Goal: Use online tool/utility: Utilize a website feature to perform a specific function

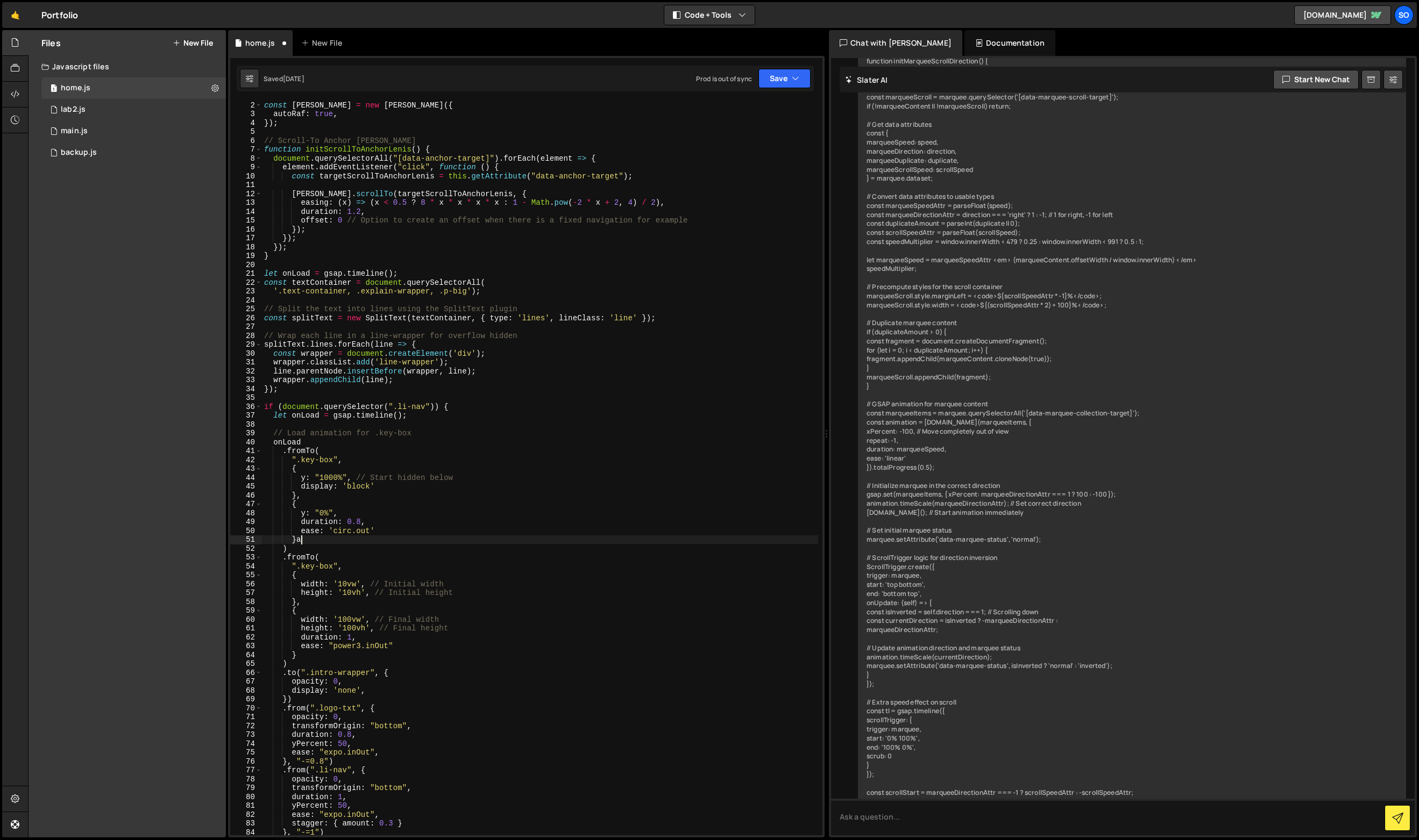
scroll to position [8, 0]
drag, startPoint x: 268, startPoint y: 102, endPoint x: 278, endPoint y: 118, distance: 18.9
click at [278, 118] on div "const [PERSON_NAME] = new [PERSON_NAME] ({ autoRaf : true , }) ; // Scroll-To A…" at bounding box center [539, 477] width 556 height 752
click at [269, 111] on div "const [PERSON_NAME] = new [PERSON_NAME] ({ autoRaf : true , }) ; // Scroll-To A…" at bounding box center [539, 468] width 556 height 735
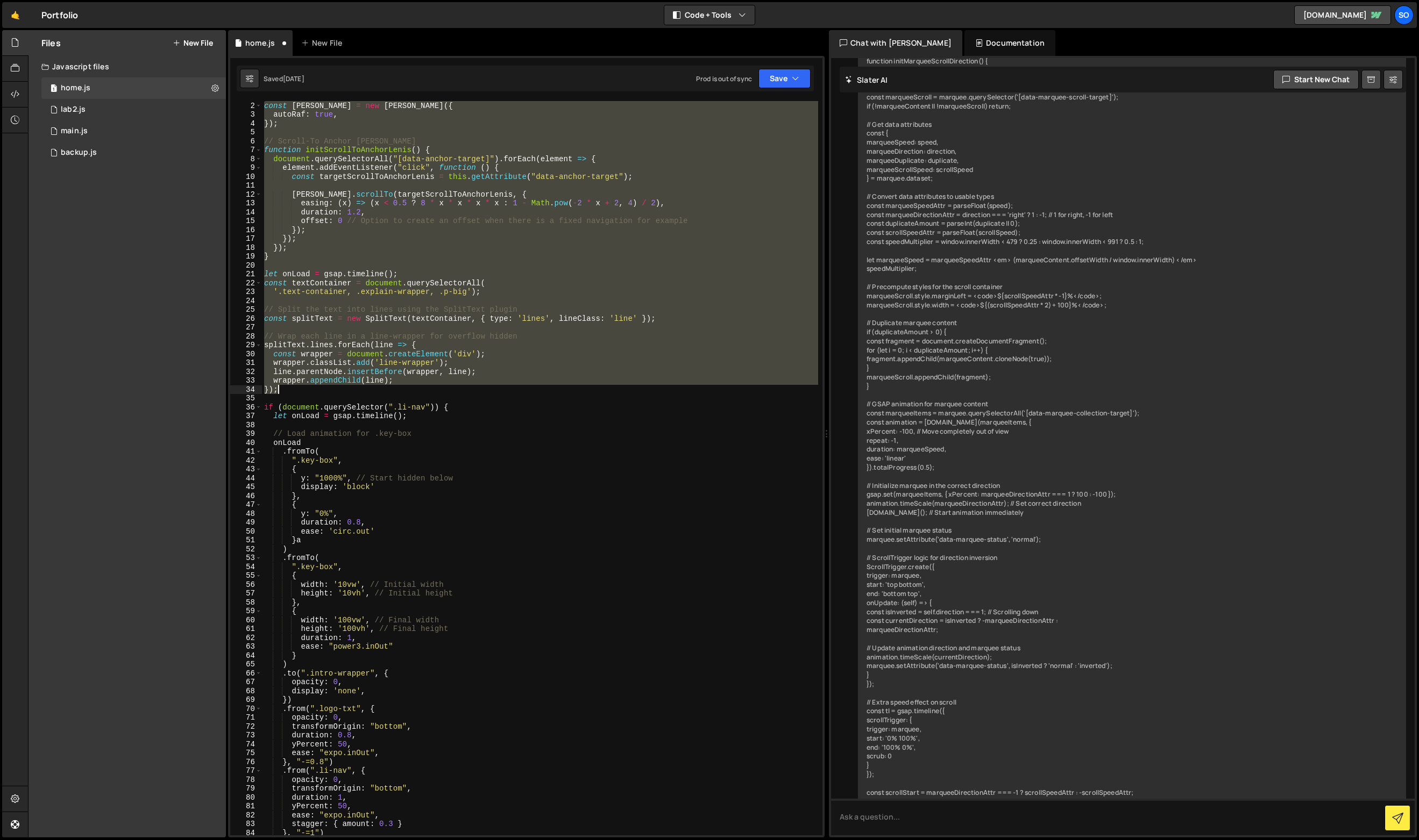
drag, startPoint x: 262, startPoint y: 103, endPoint x: 447, endPoint y: 390, distance: 341.5
click at [447, 390] on div "const [PERSON_NAME] = new [PERSON_NAME] ({ autoRaf : true , }) ; // Scroll-To A…" at bounding box center [539, 477] width 556 height 752
click at [447, 390] on div "const [PERSON_NAME] = new [PERSON_NAME] ({ autoRaf : true , }) ; // Scroll-To A…" at bounding box center [539, 468] width 556 height 735
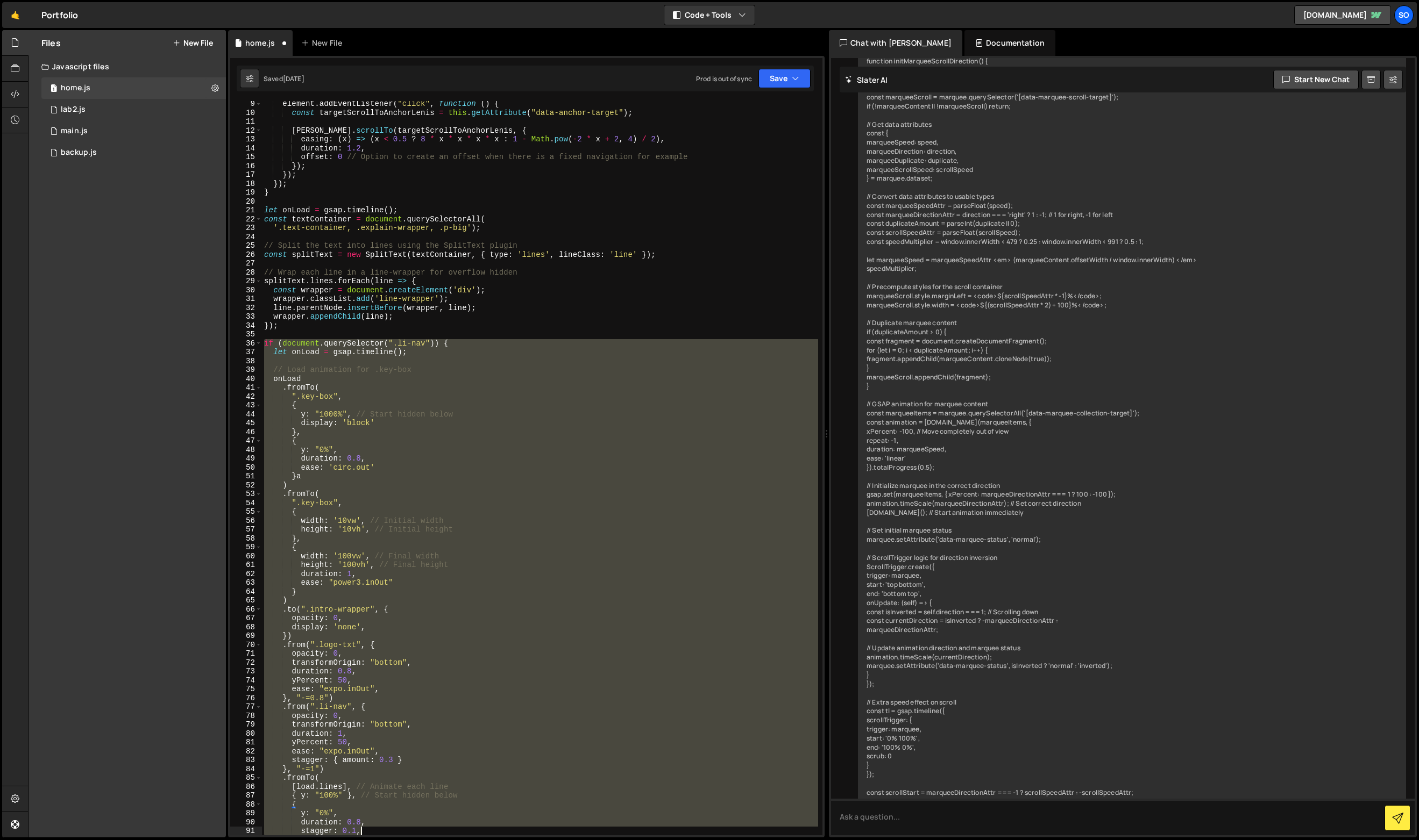
scroll to position [206, 0]
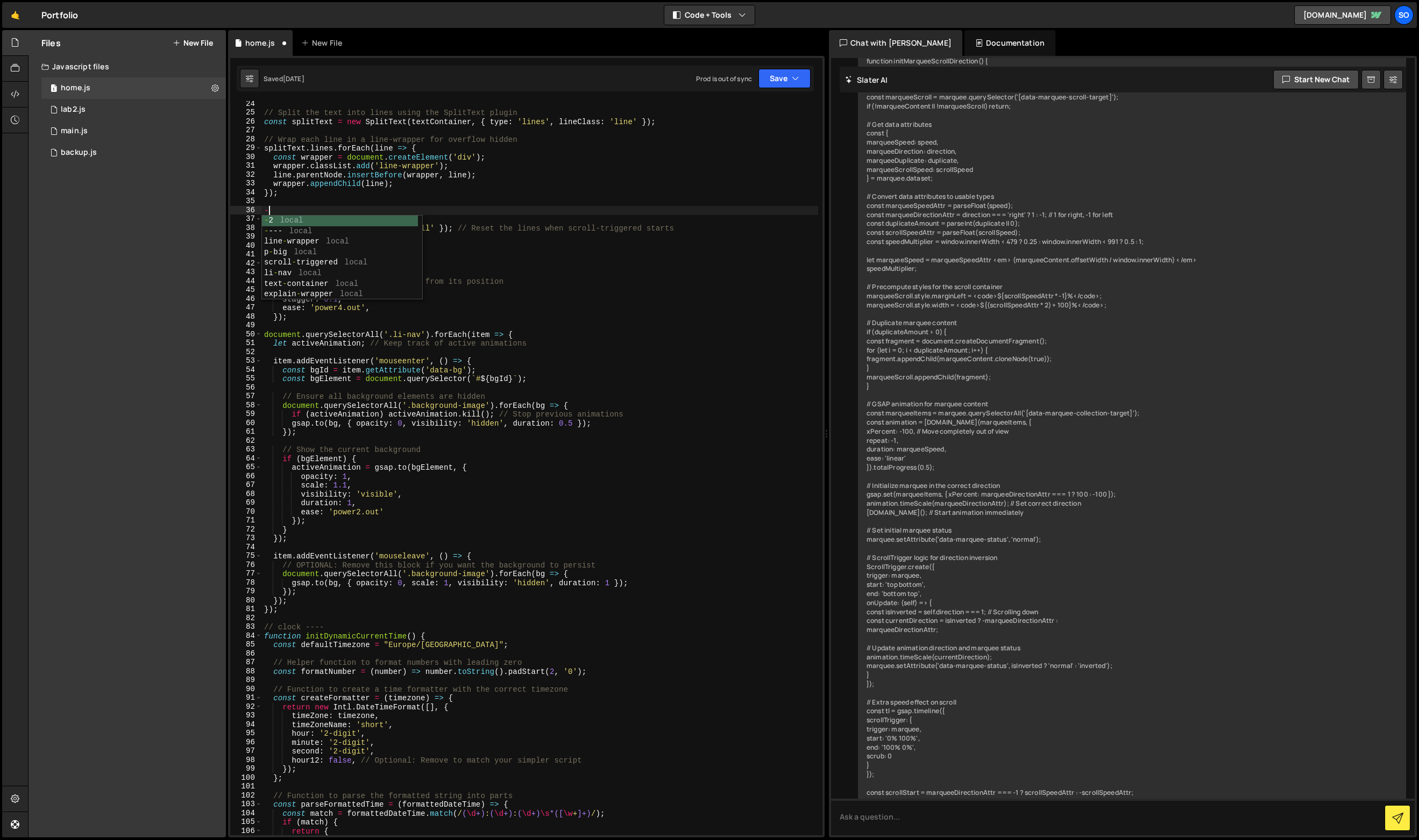
drag, startPoint x: 266, startPoint y: 406, endPoint x: 275, endPoint y: 523, distance: 117.3
click at [269, 520] on div "// Split the text into lines using the SplitText plugin const splitText = new S…" at bounding box center [539, 475] width 556 height 752
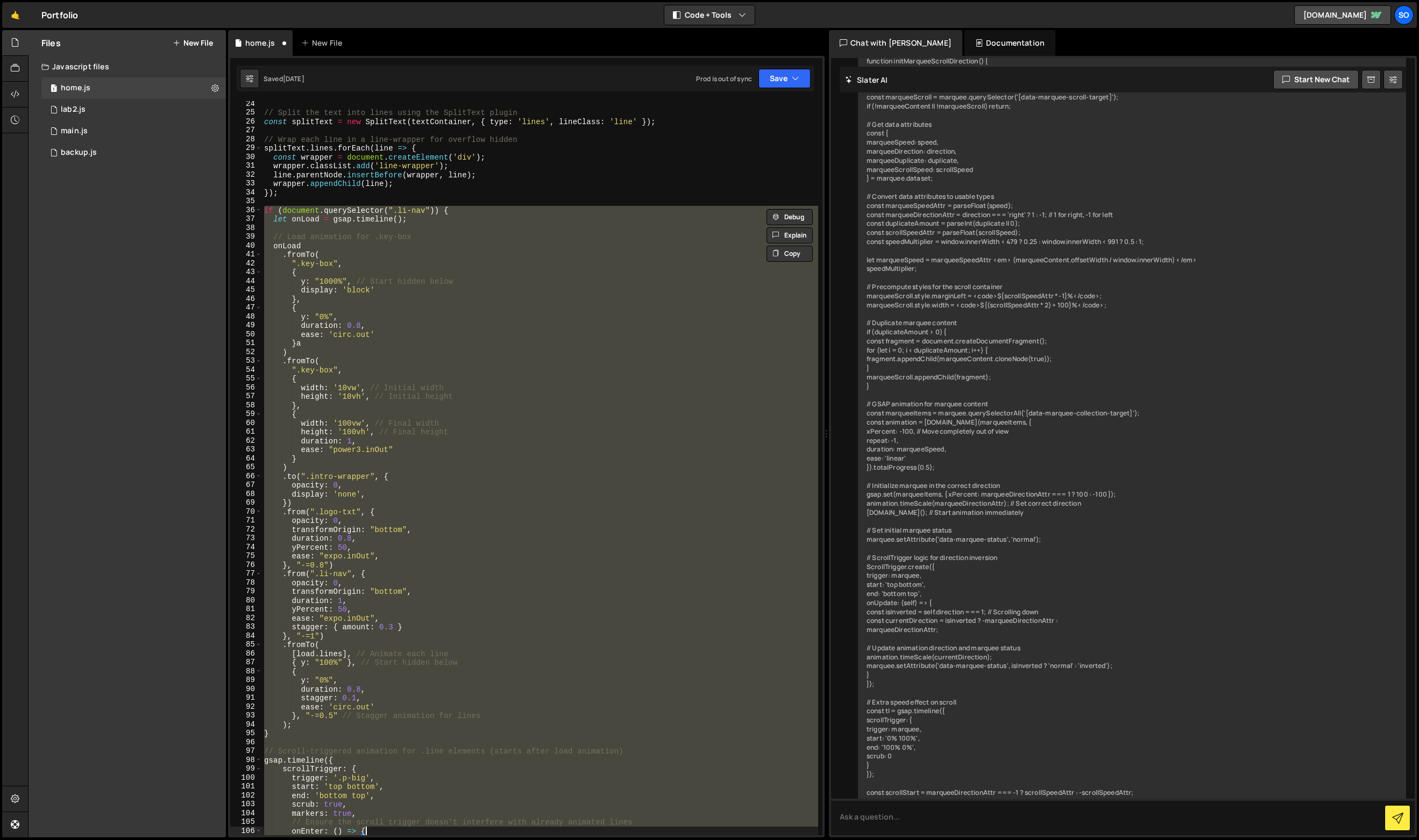
type textarea "// Ensure the scroll trigger doesn't interfere with already animated lines onEn…"
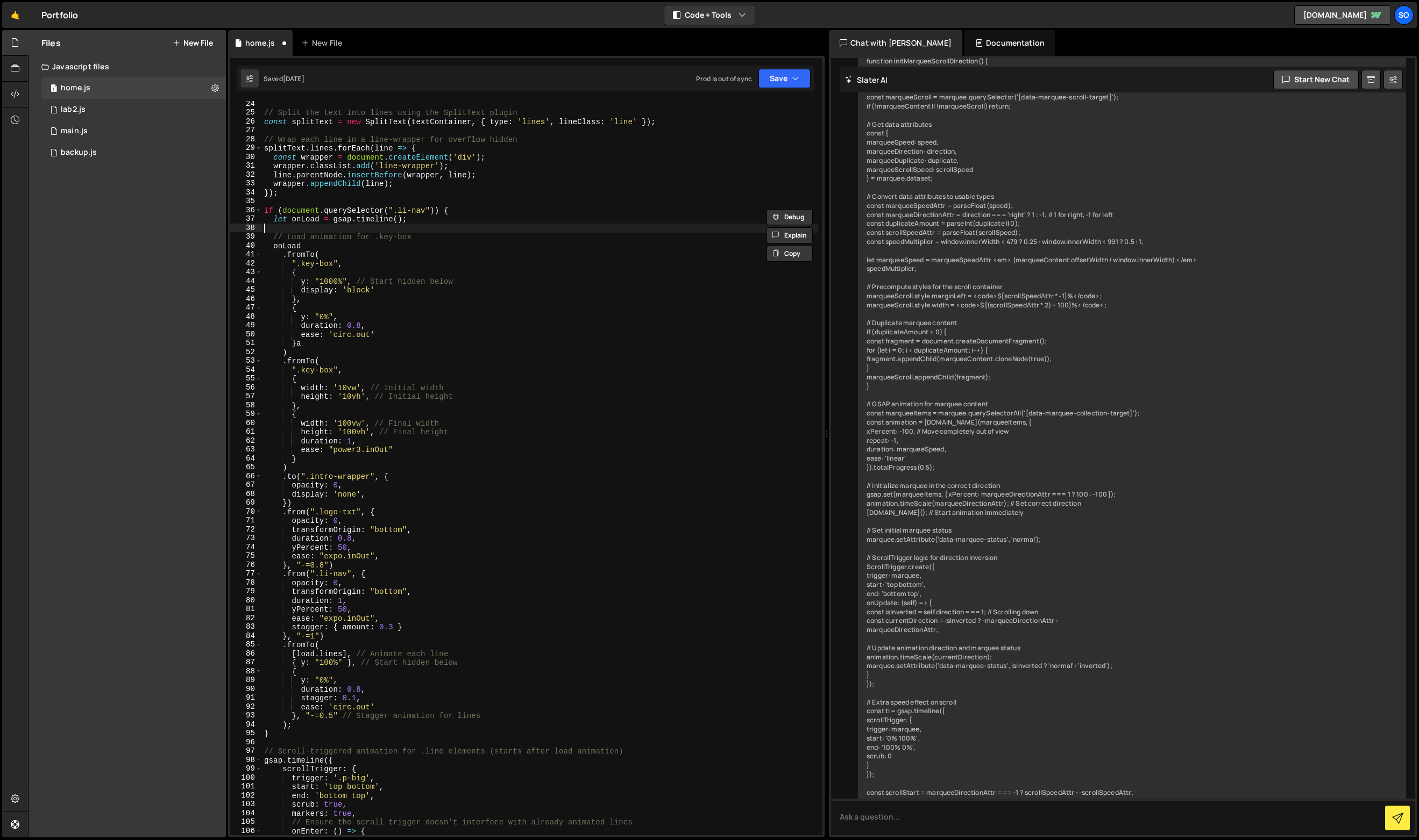
scroll to position [0, 0]
click at [258, 149] on span at bounding box center [259, 148] width 6 height 9
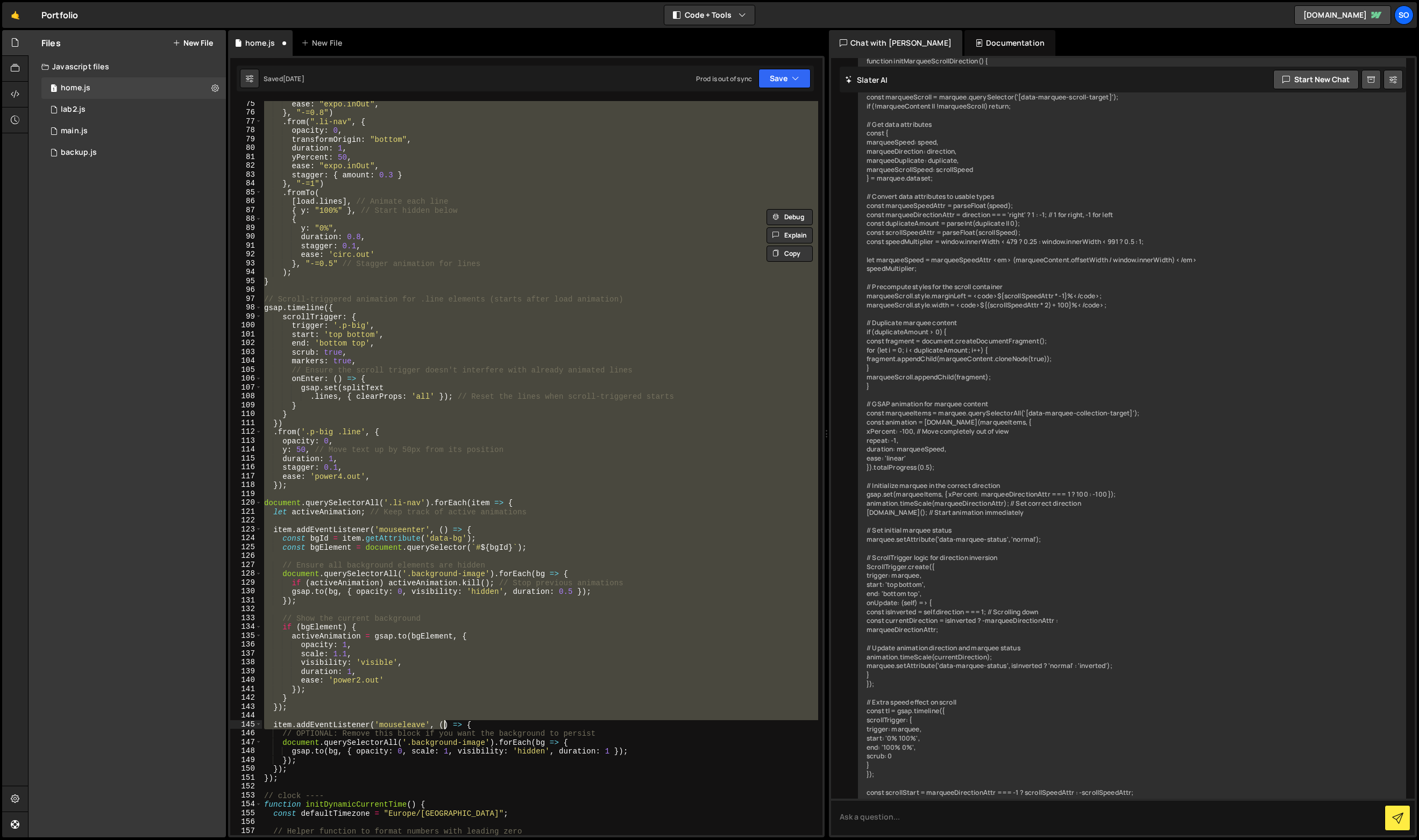
scroll to position [614, 0]
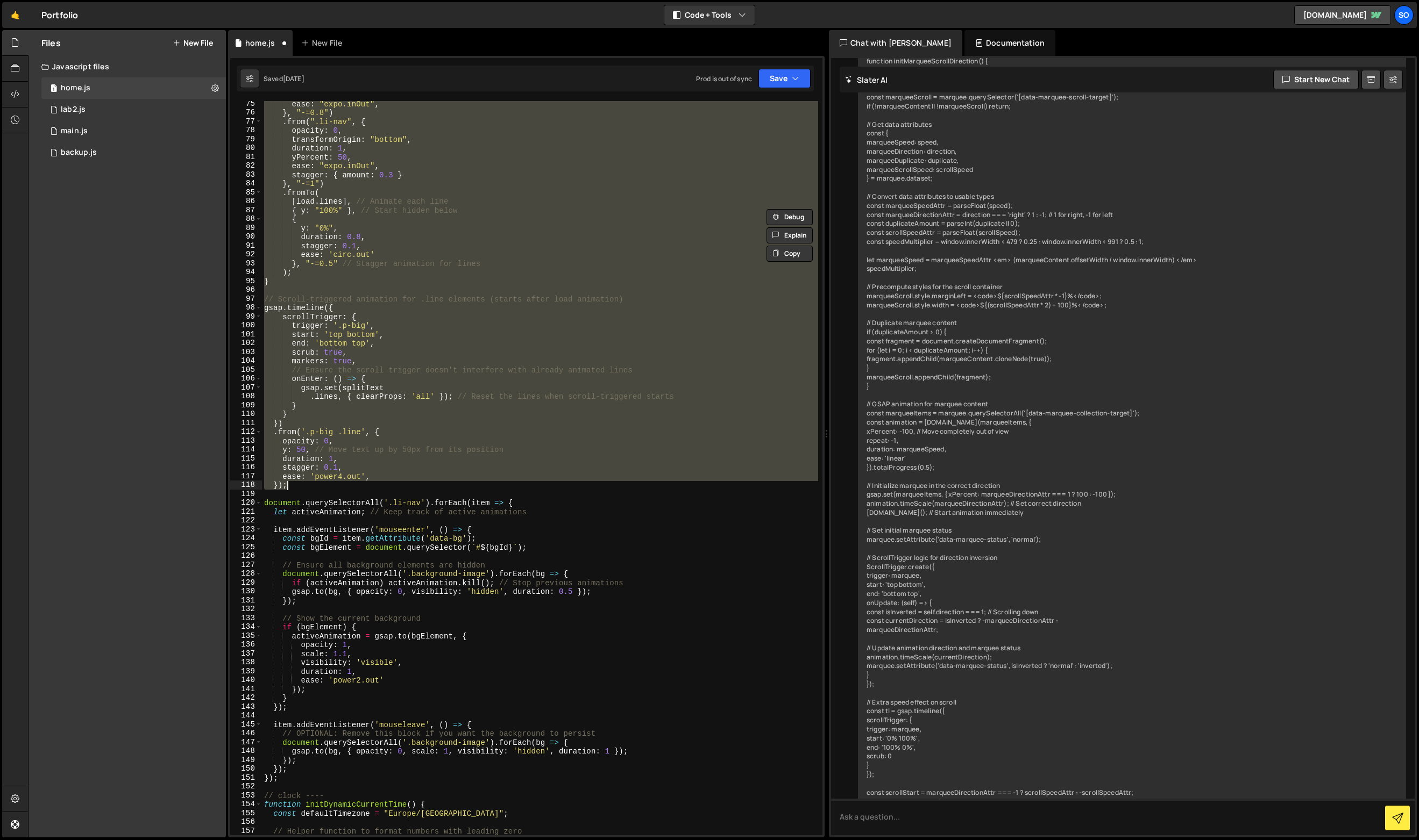
drag, startPoint x: 266, startPoint y: 278, endPoint x: 589, endPoint y: 481, distance: 381.5
click at [589, 481] on div "ease : "expo.inOut" , } , "-=0.8" ) . from ( ".li-nav" , { opacity : 0 , transf…" at bounding box center [539, 475] width 556 height 752
click at [589, 481] on div "ease : "expo.inOut" , } , "-=0.8" ) . from ( ".li-nav" , { opacity : 0 , transf…" at bounding box center [539, 468] width 556 height 735
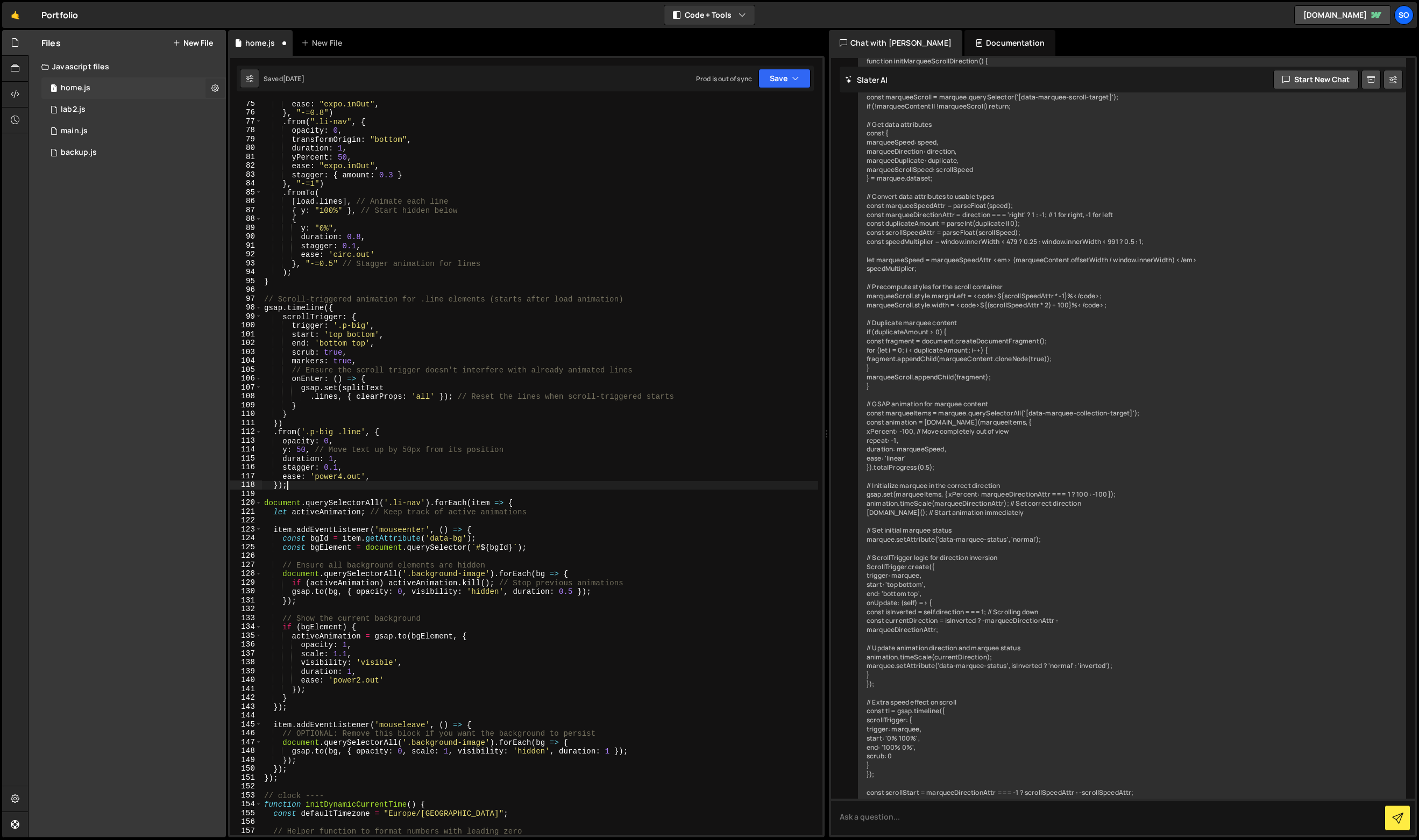
click at [210, 91] on button at bounding box center [215, 89] width 20 height 20
click at [457, 313] on div "ease : "expo.inOut" , } , "-=0.8" ) . from ( ".li-nav" , { opacity : 0 , transf…" at bounding box center [539, 475] width 556 height 752
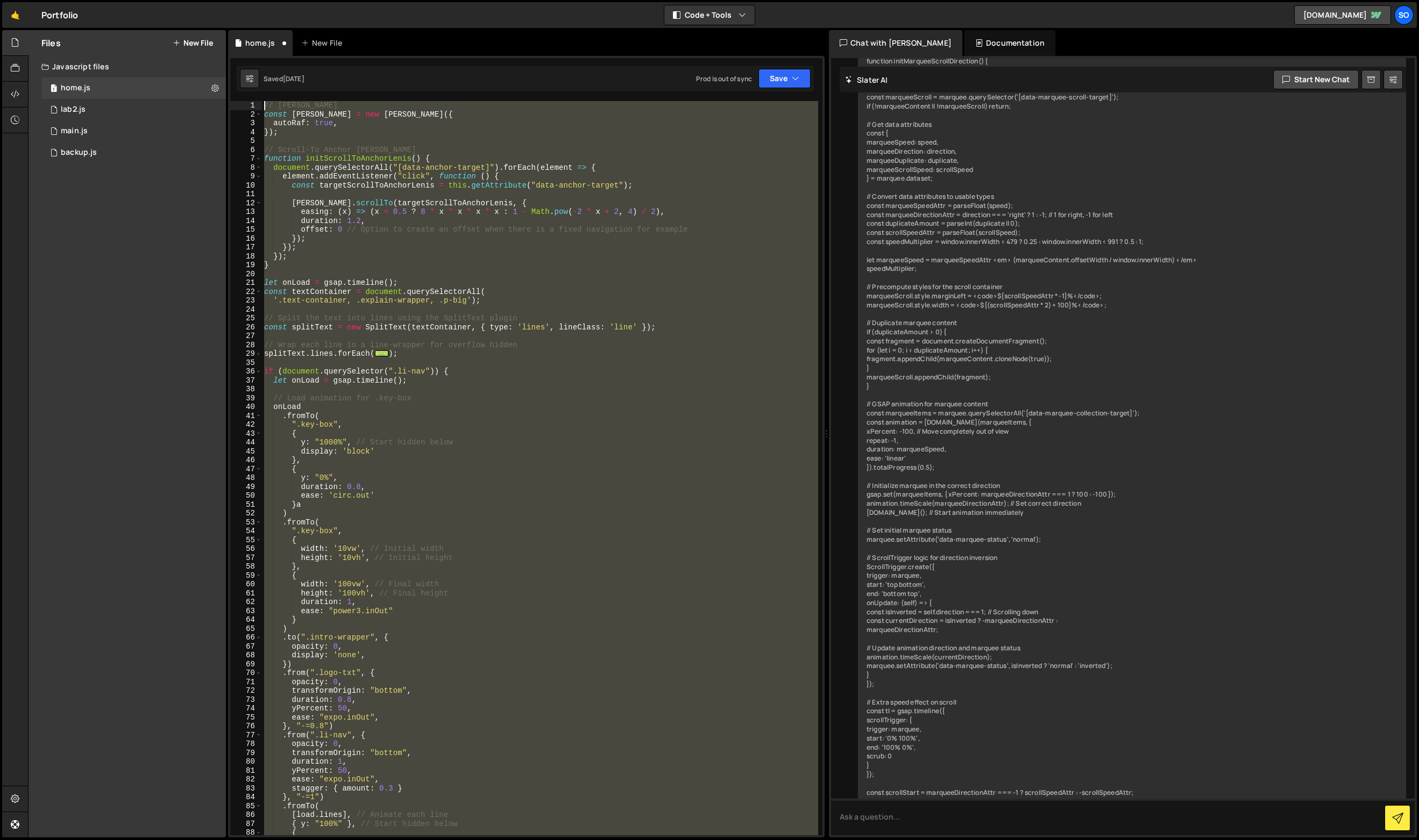
scroll to position [0, 0]
drag, startPoint x: 425, startPoint y: 612, endPoint x: 103, endPoint y: -20, distance: 709.3
click at [103, 0] on html "Projects [GEOGRAPHIC_DATA] Blog so Projects Your Teams Invite team member Accou…" at bounding box center [709, 420] width 1419 height 840
click at [402, 280] on div "// [PERSON_NAME] const [PERSON_NAME] = new [PERSON_NAME] ({ autoRaf : true , })…" at bounding box center [539, 468] width 556 height 735
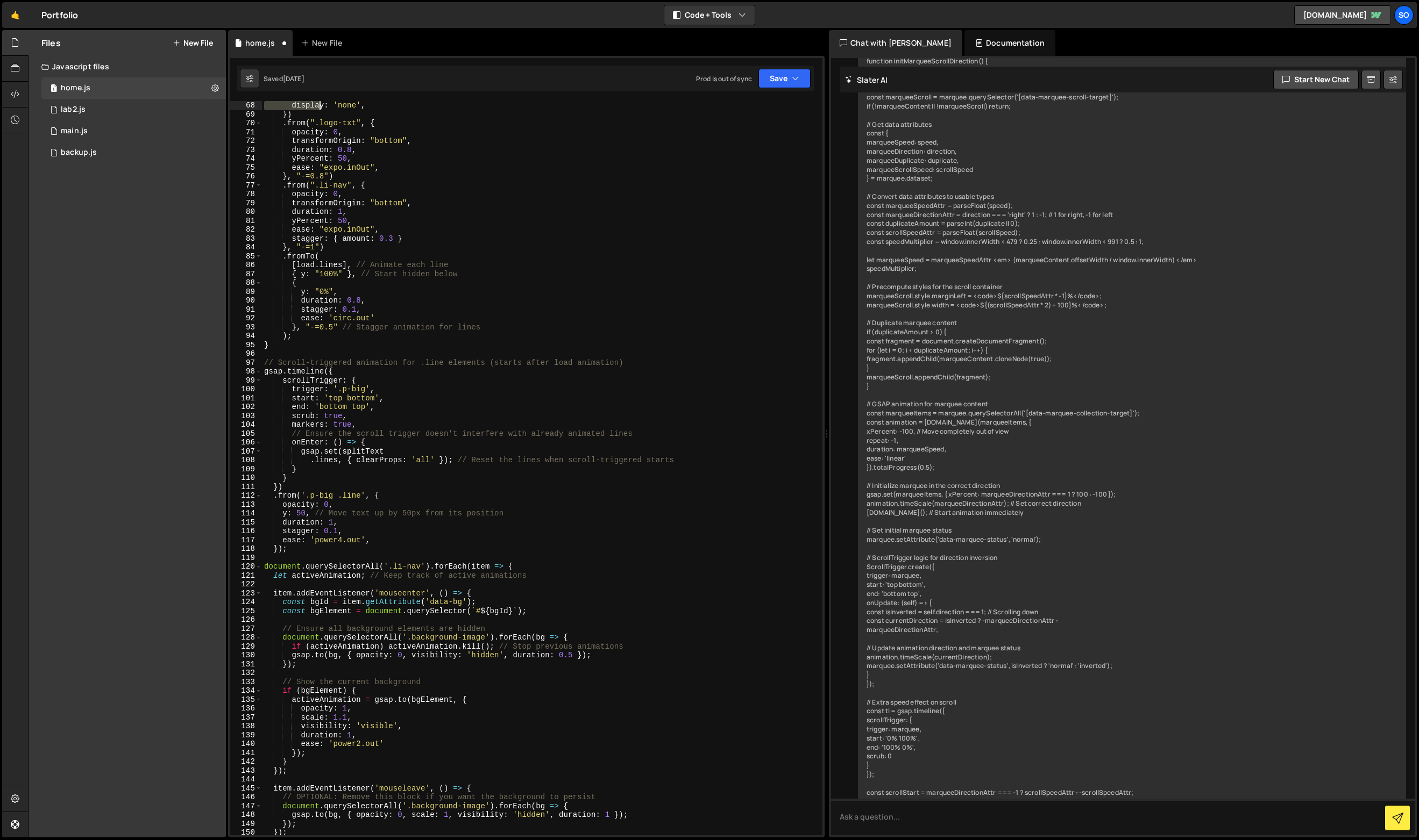
scroll to position [470, 0]
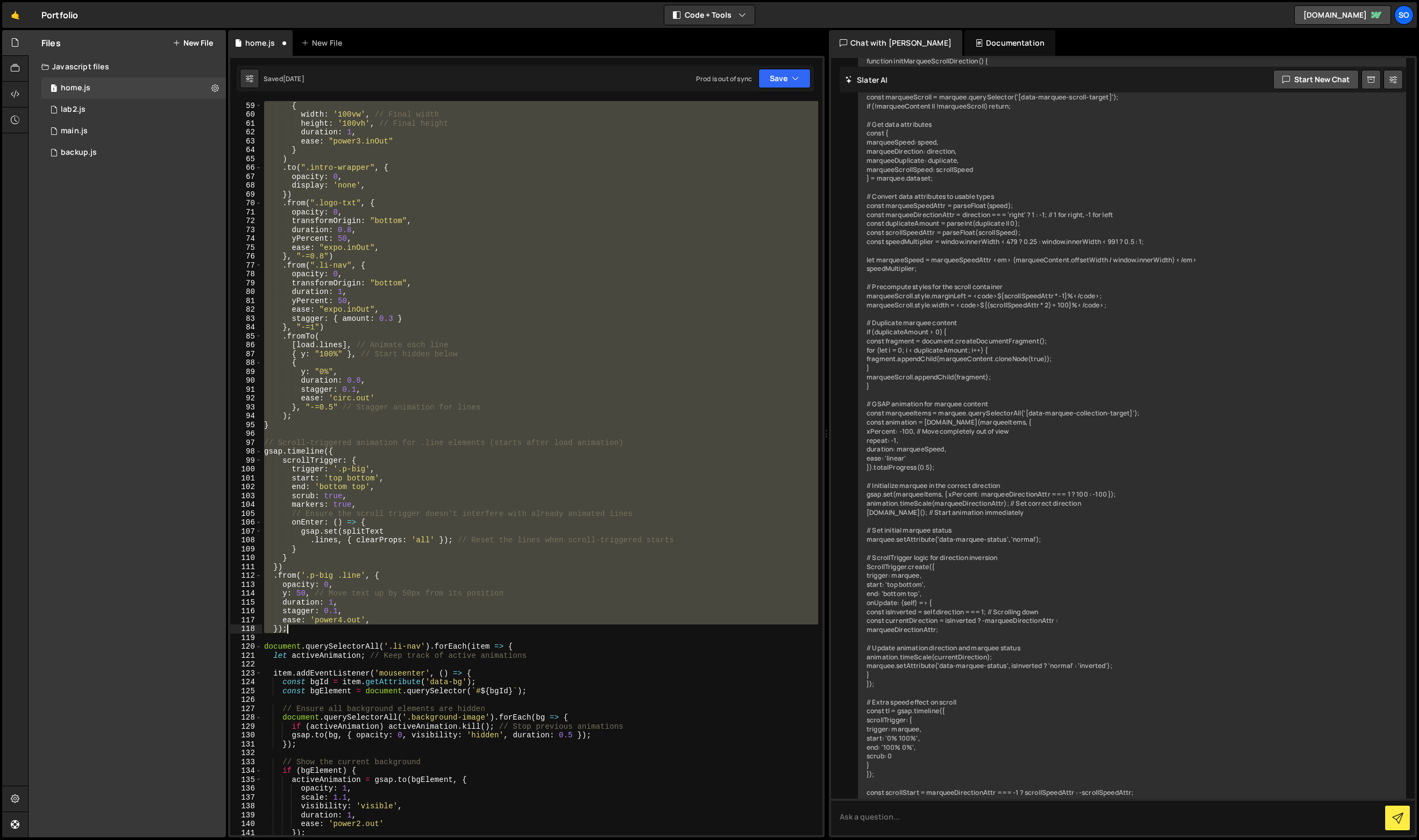
drag, startPoint x: 262, startPoint y: 283, endPoint x: 386, endPoint y: 633, distance: 371.3
click at [386, 633] on div "{ width : '100vw' , // Final width height : '100vh' , // Final height duration …" at bounding box center [539, 477] width 556 height 752
type textarea "ease: 'power4.out', });"
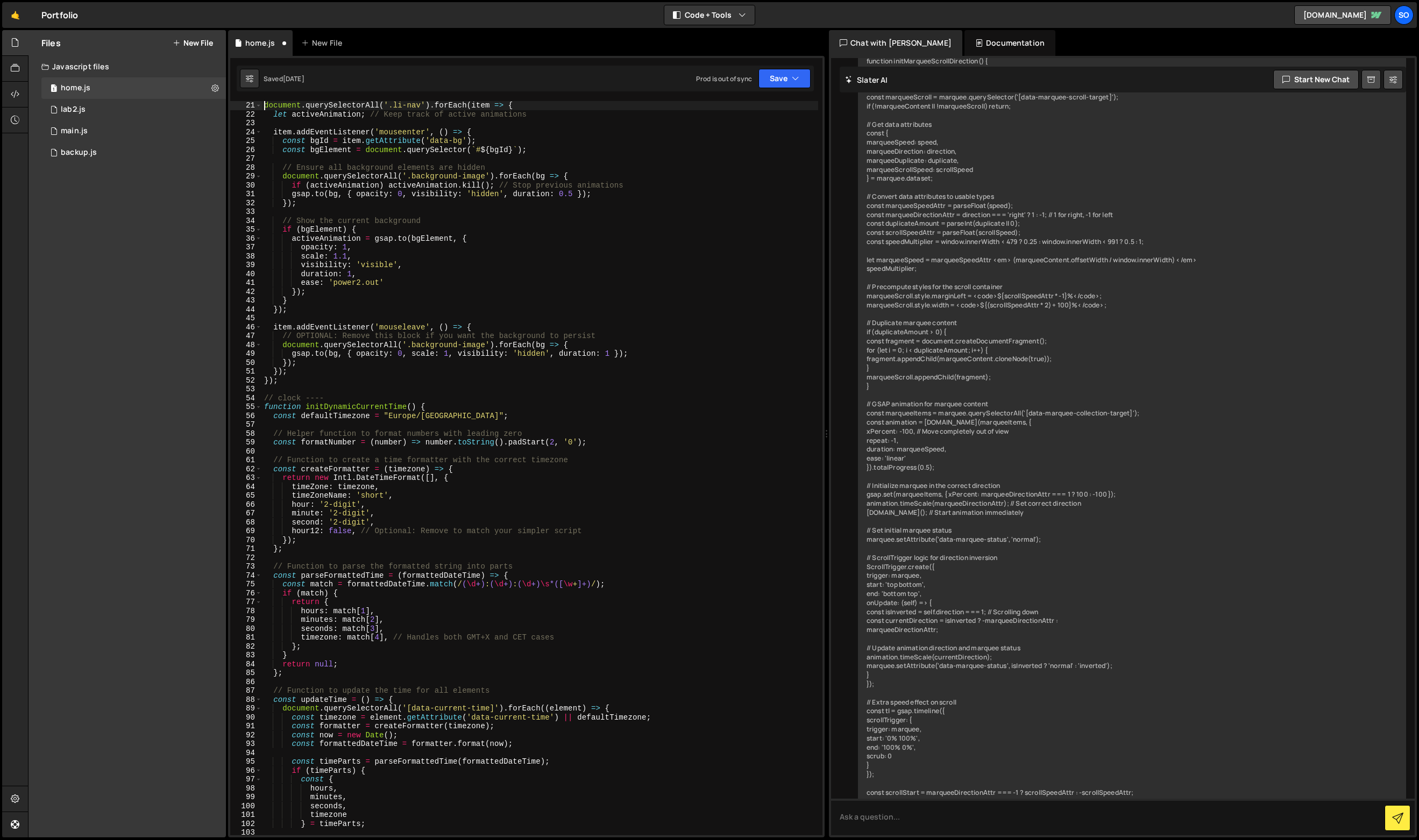
type textarea "document.querySelectorAll('.li-nav').forEach(item => {"
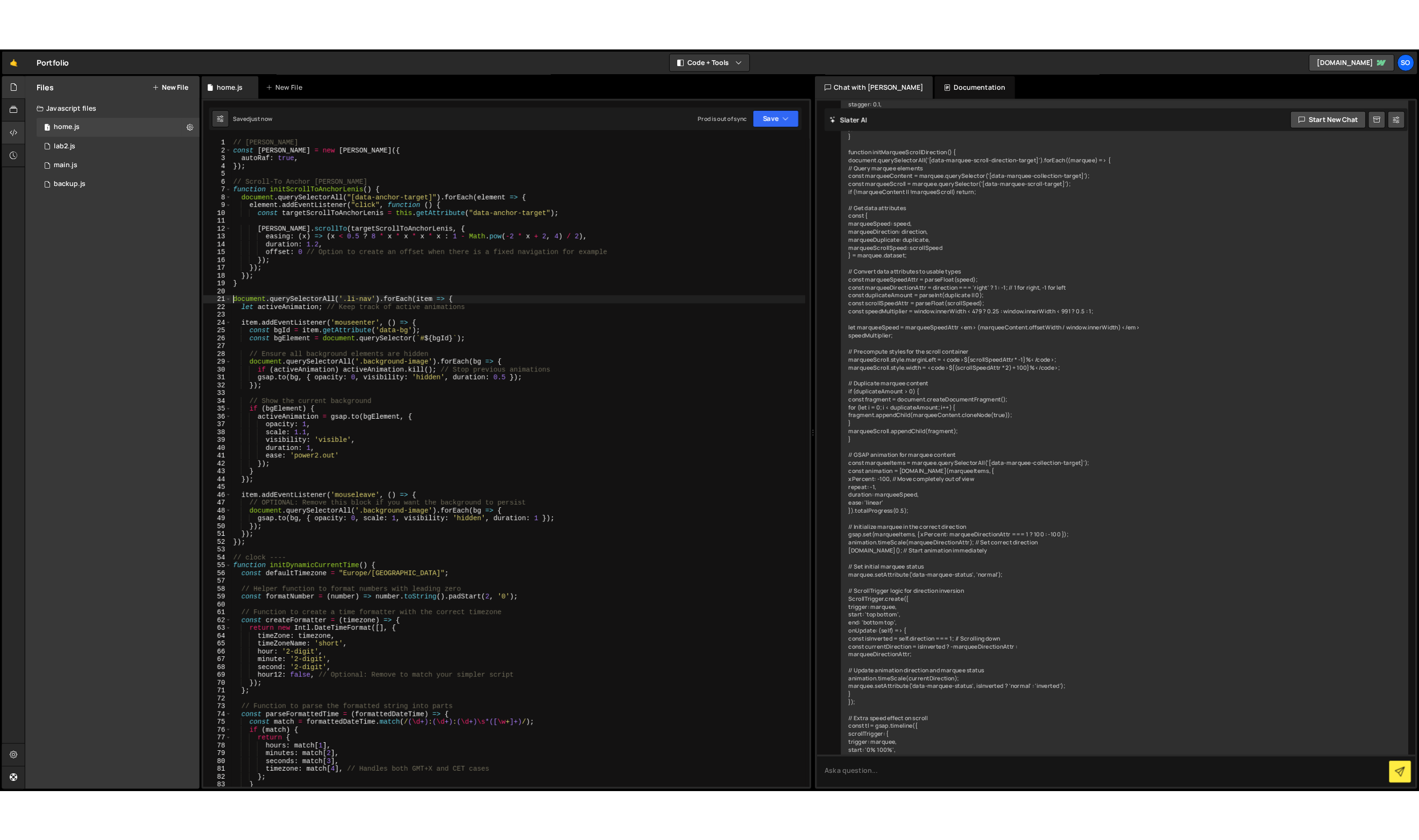
scroll to position [27990, 0]
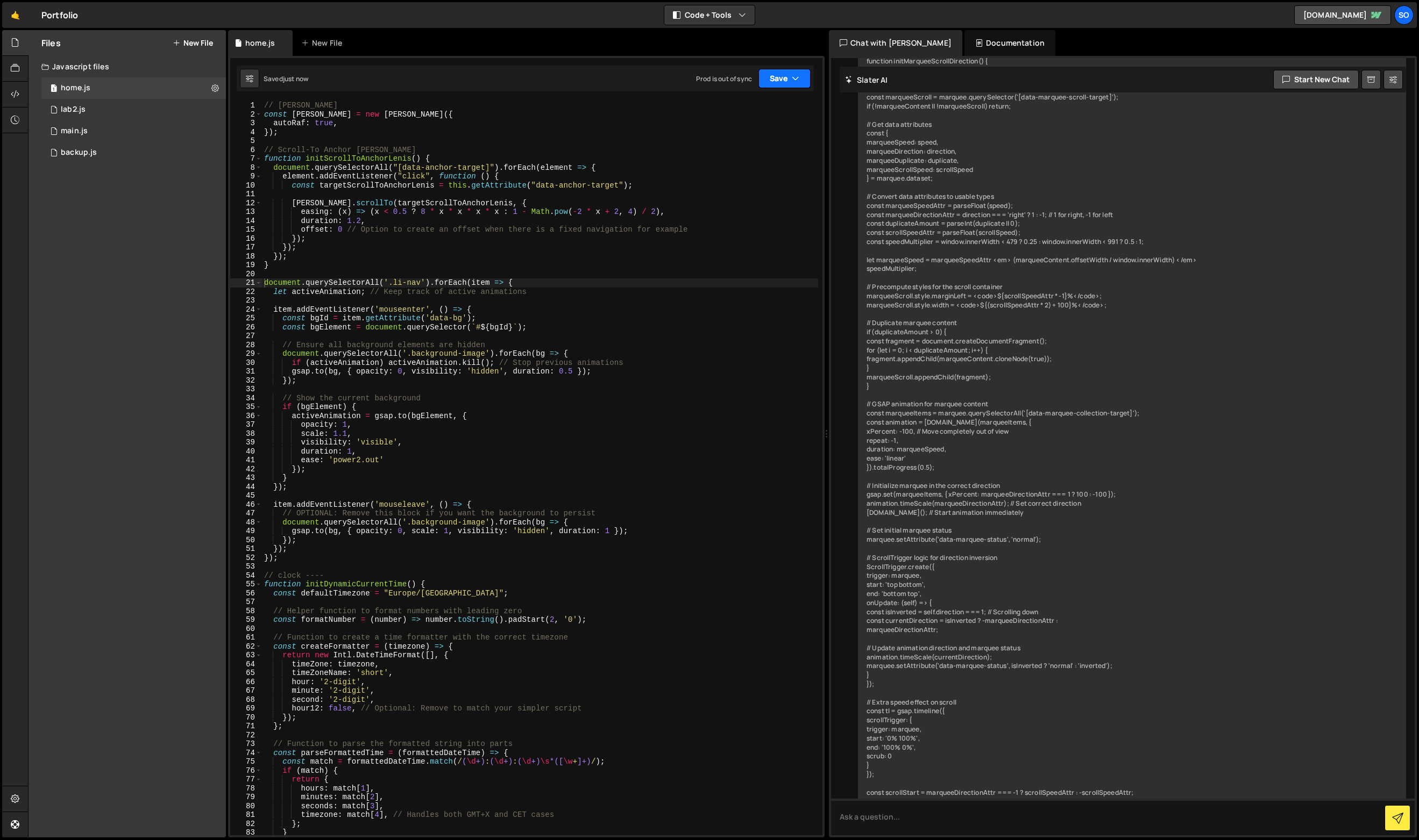
click at [780, 82] on button "Save" at bounding box center [784, 79] width 52 height 20
click at [794, 146] on icon at bounding box center [794, 146] width 8 height 11
